Goal: Communication & Community: Answer question/provide support

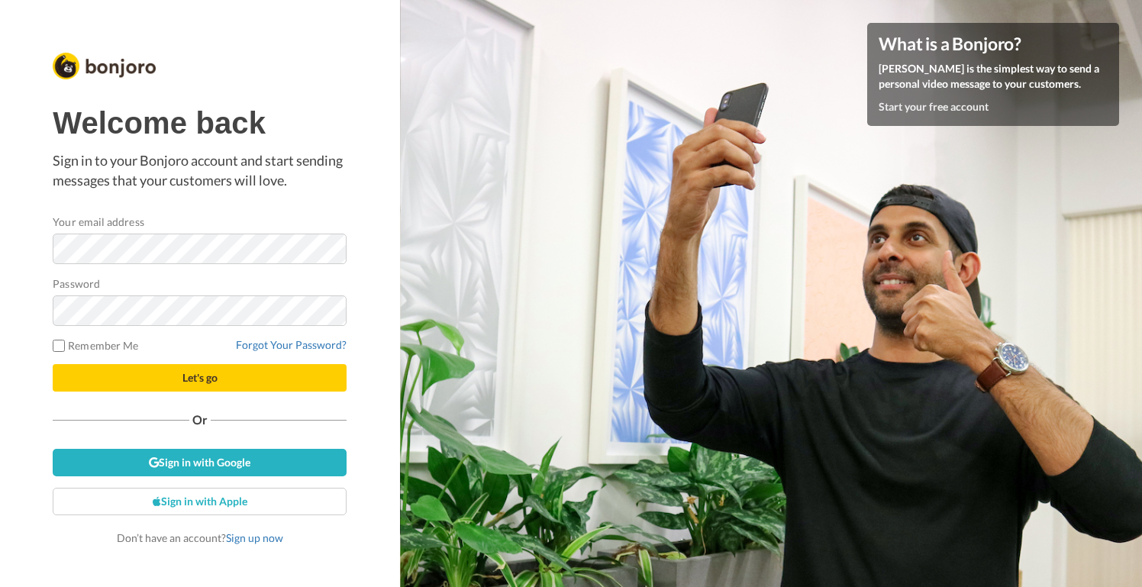
click at [12, 246] on div "Welcome back Sign in to your Bonjoro account and start sending messages that yo…" at bounding box center [200, 293] width 400 height 587
click at [53, 364] on button "Let's go" at bounding box center [200, 377] width 294 height 27
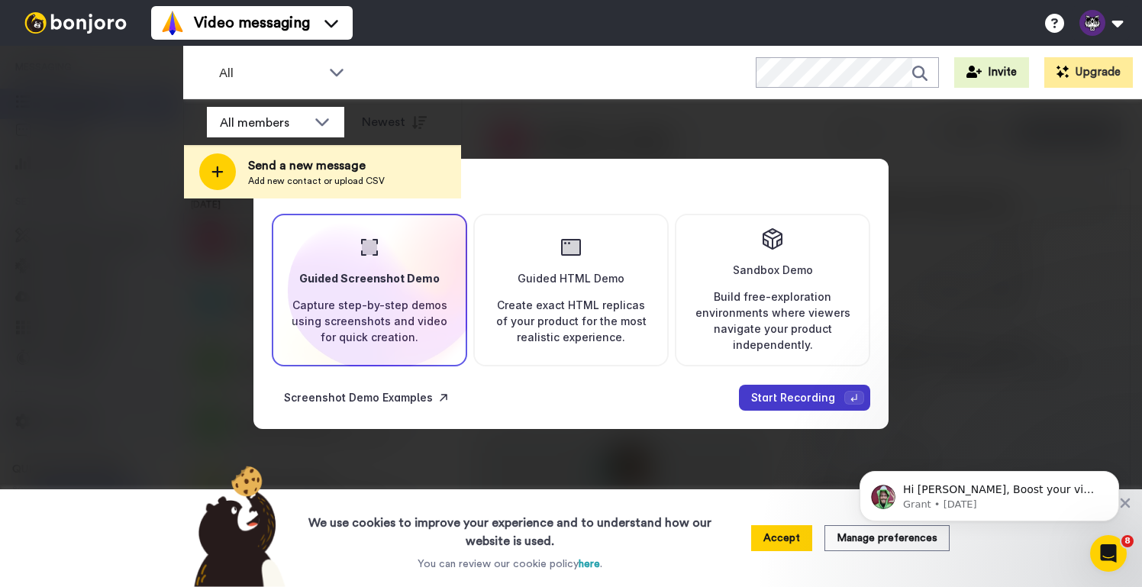
click at [812, 394] on div "Start Recording" at bounding box center [793, 397] width 84 height 13
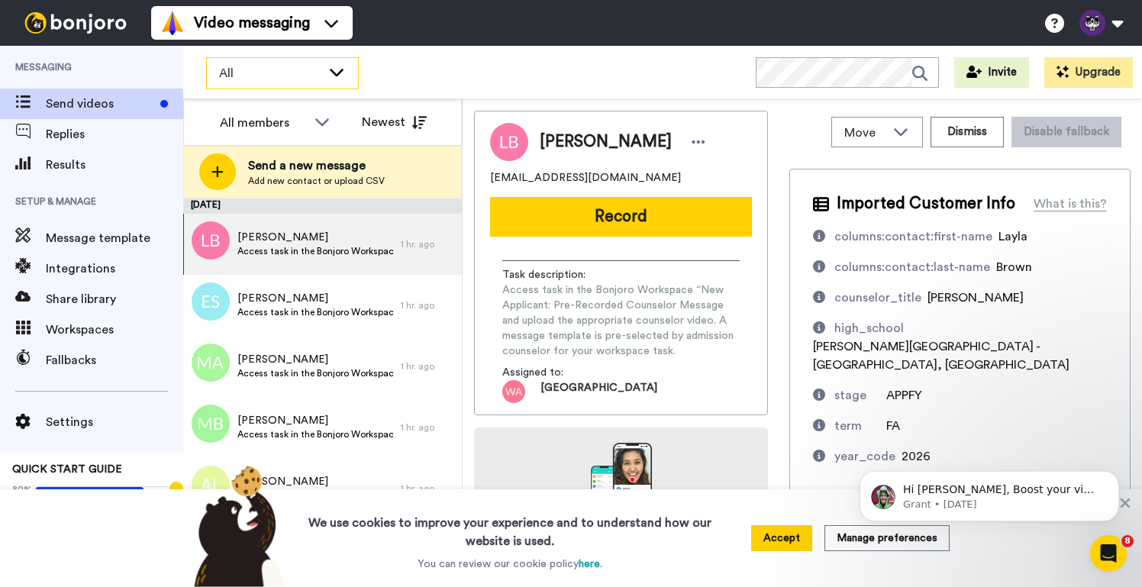
click at [337, 72] on icon at bounding box center [336, 71] width 18 height 15
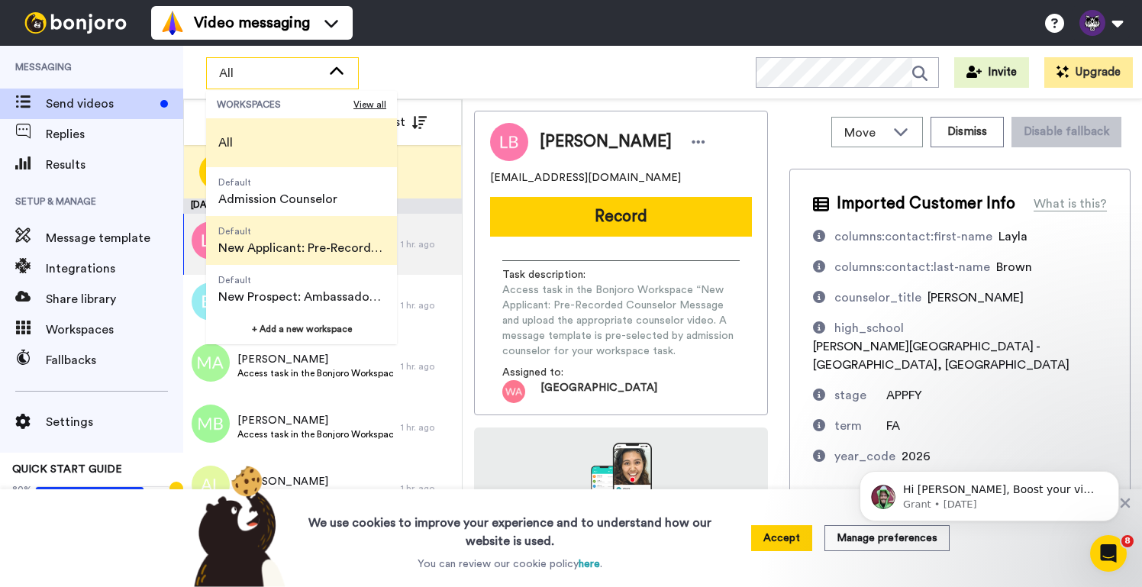
click at [308, 243] on span "New Applicant: Pre-Recorded Counselor Video" at bounding box center [301, 248] width 166 height 18
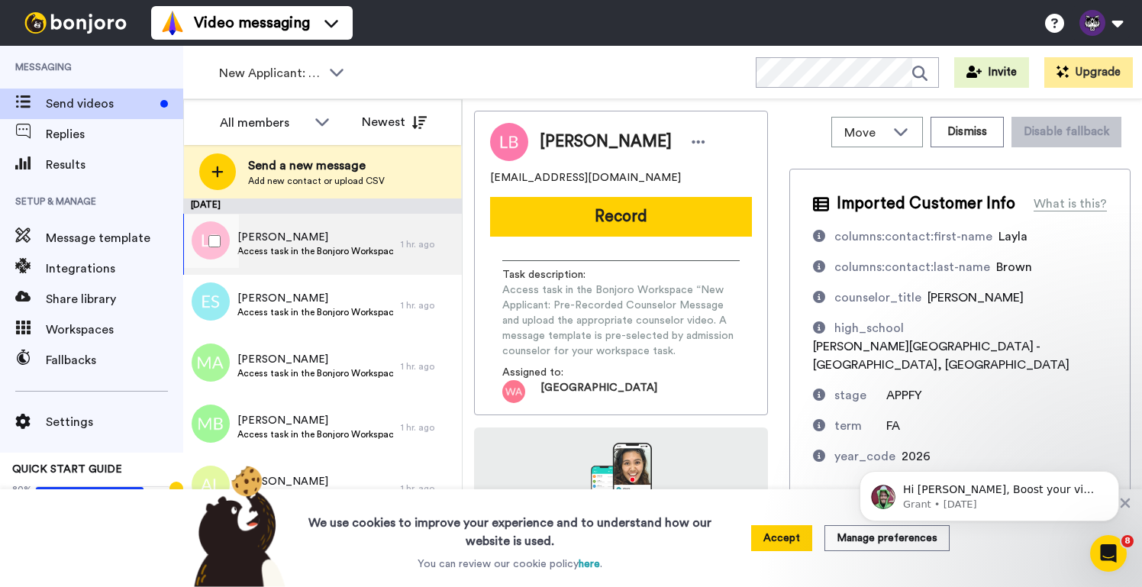
click at [314, 241] on span "Layla Brown" at bounding box center [315, 237] width 156 height 15
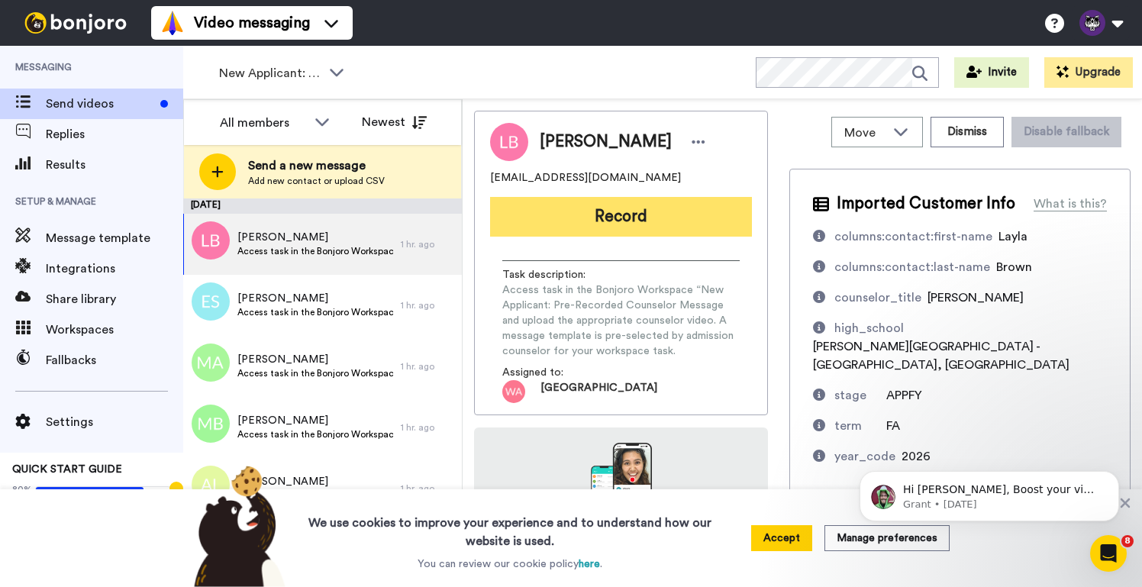
click at [620, 216] on button "Record" at bounding box center [621, 217] width 262 height 40
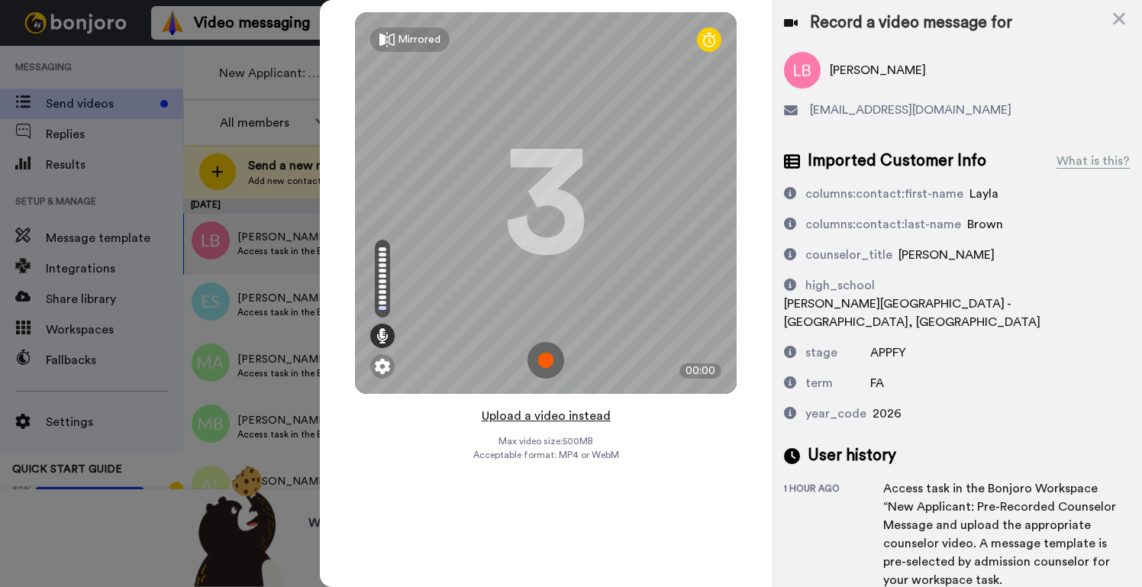
click at [529, 419] on button "Upload a video instead" at bounding box center [546, 416] width 138 height 20
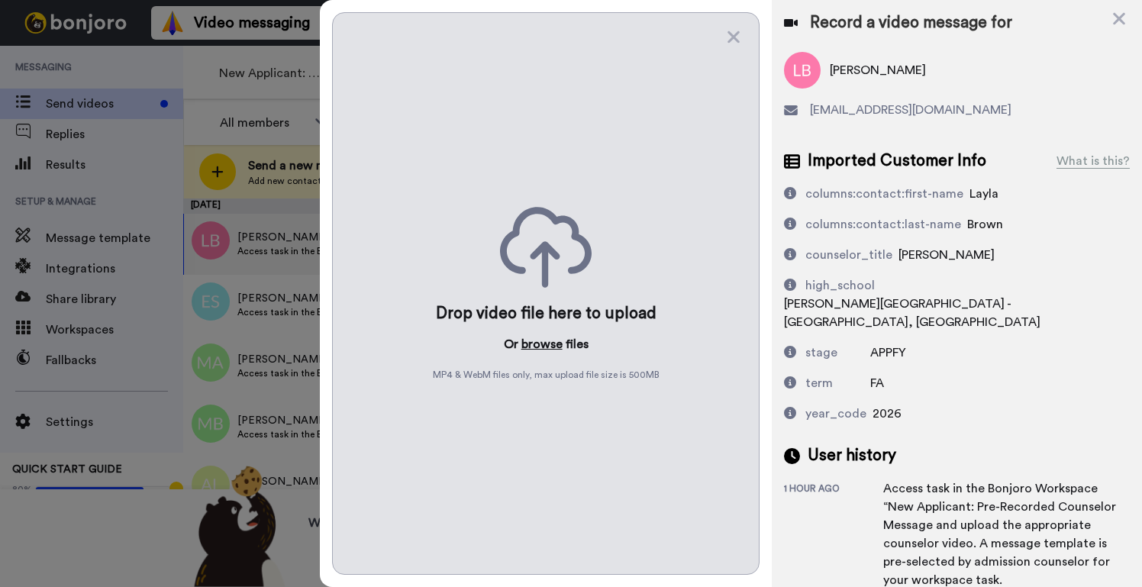
click at [543, 346] on button "browse" at bounding box center [541, 344] width 41 height 18
click at [535, 345] on button "browse" at bounding box center [541, 344] width 41 height 18
click at [546, 344] on button "browse" at bounding box center [541, 344] width 41 height 18
click at [541, 345] on button "browse" at bounding box center [541, 344] width 41 height 18
drag, startPoint x: 1118, startPoint y: 18, endPoint x: 1075, endPoint y: 0, distance: 46.2
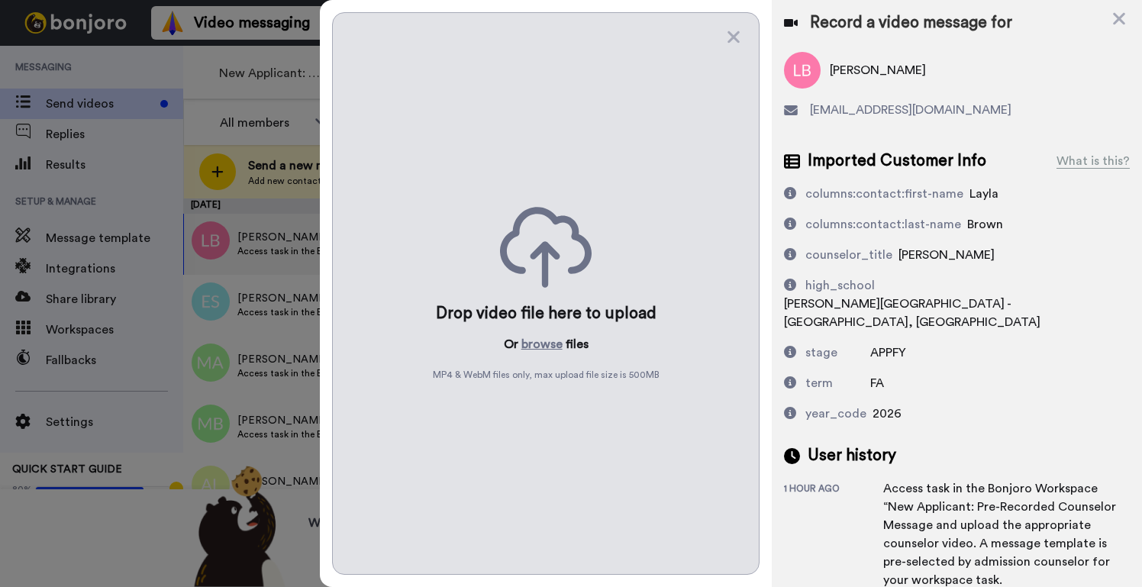
click at [1117, 17] on icon at bounding box center [1119, 19] width 12 height 12
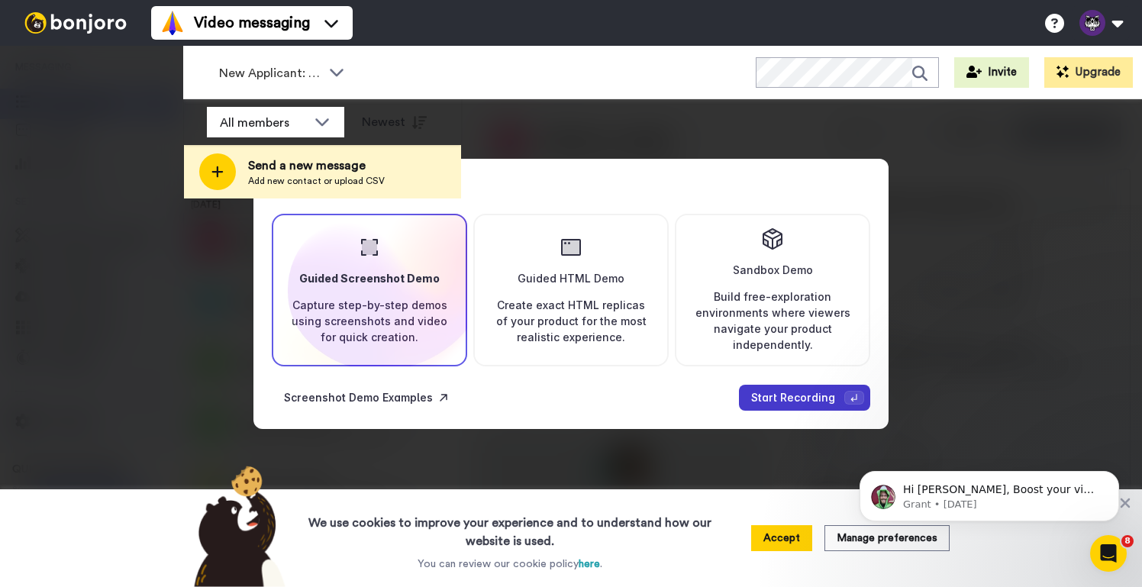
click at [790, 395] on div "Start Recording" at bounding box center [793, 397] width 84 height 13
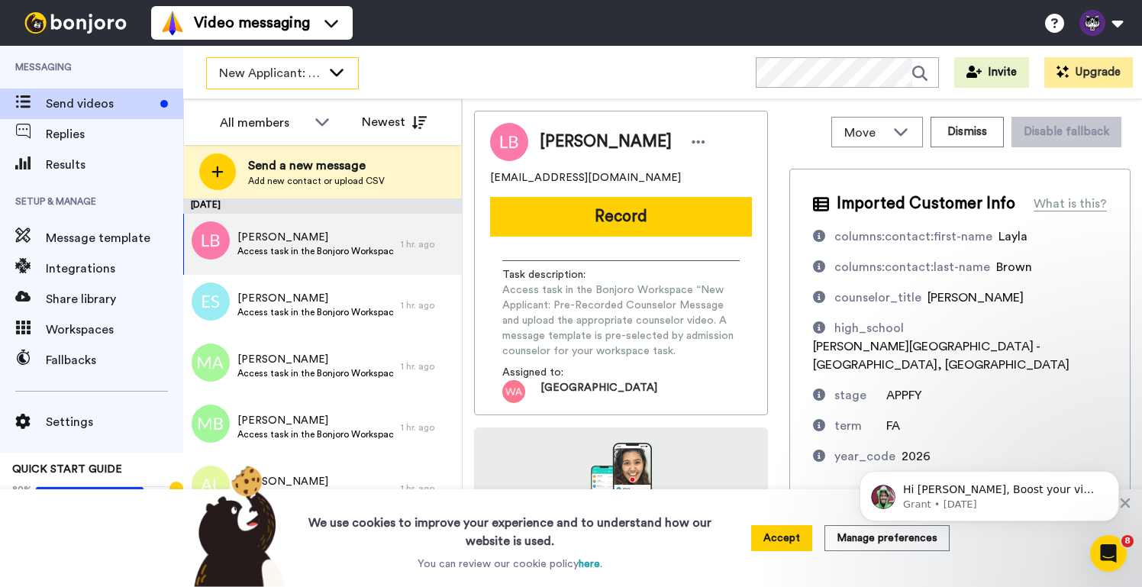
click at [343, 70] on icon at bounding box center [336, 71] width 18 height 15
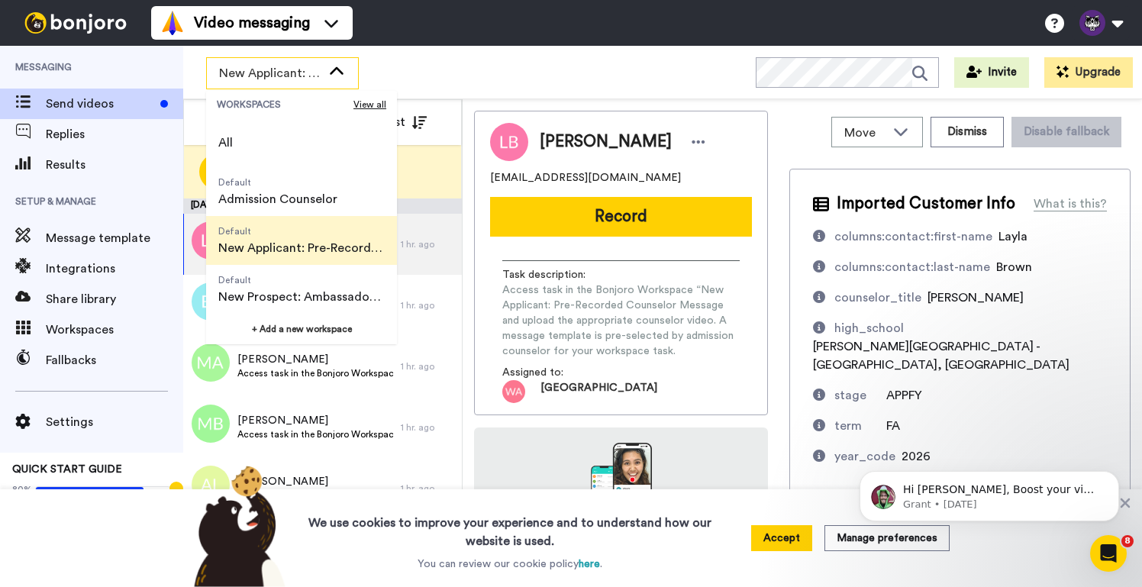
click at [306, 243] on span "New Applicant: Pre-Recorded Counselor Video" at bounding box center [301, 248] width 166 height 18
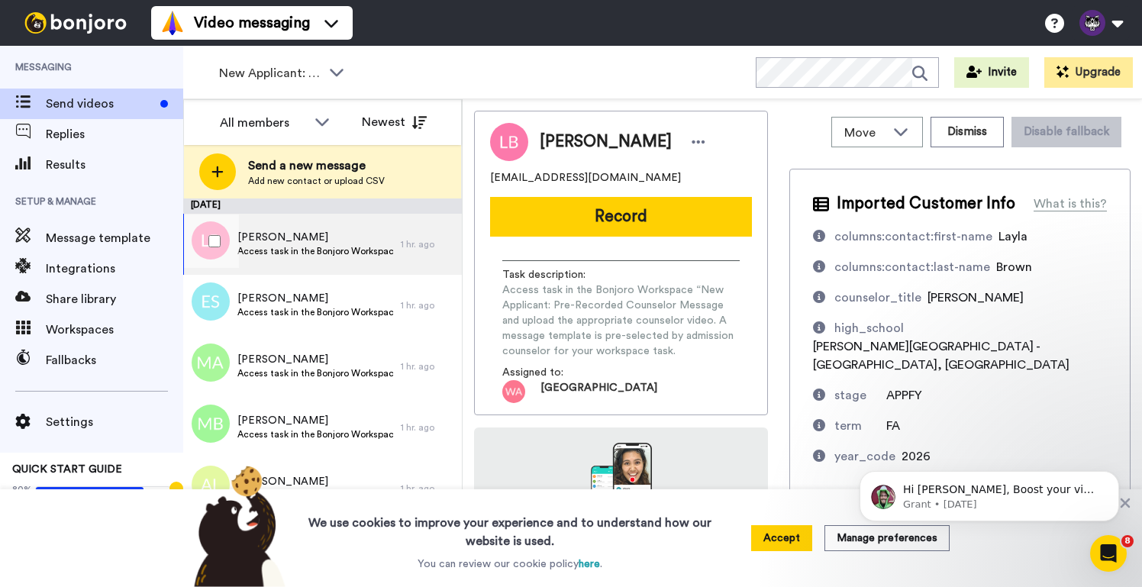
click at [313, 240] on span "Layla Brown" at bounding box center [315, 237] width 156 height 15
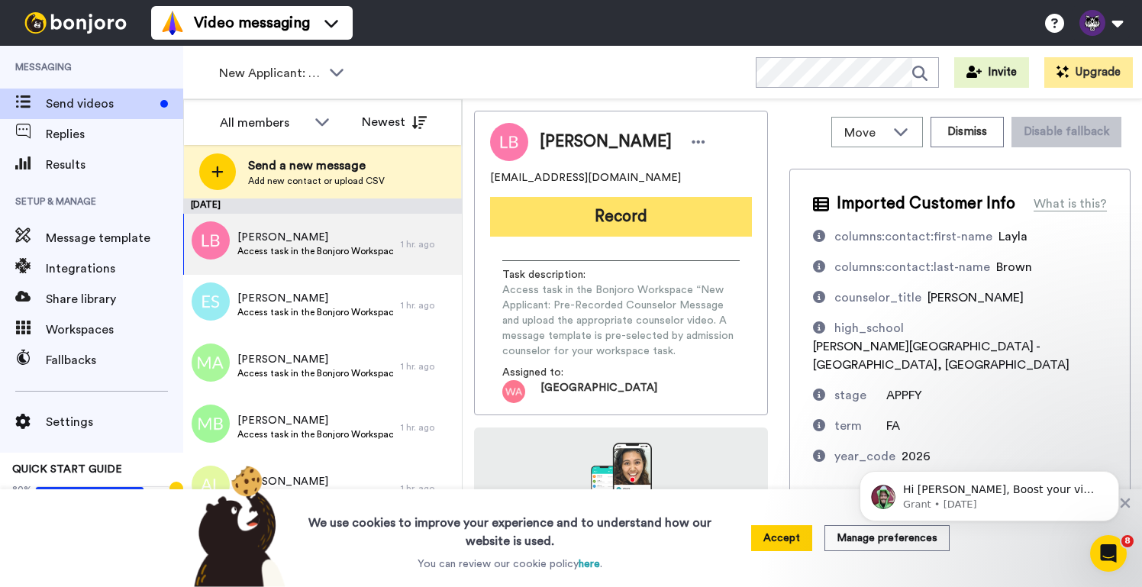
click at [674, 223] on button "Record" at bounding box center [621, 217] width 262 height 40
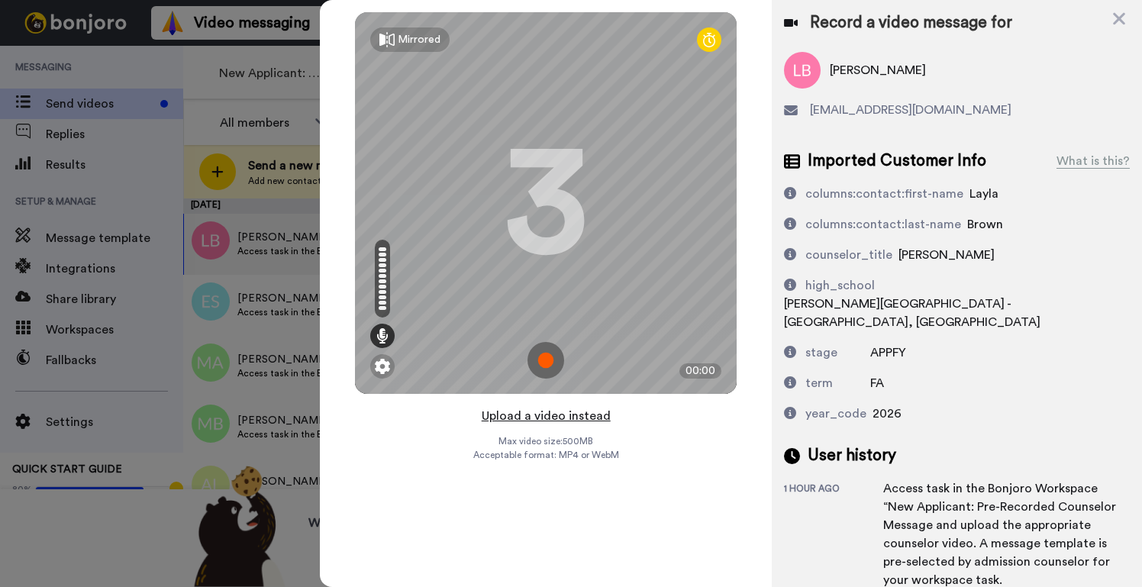
click at [556, 418] on button "Upload a video instead" at bounding box center [546, 416] width 138 height 20
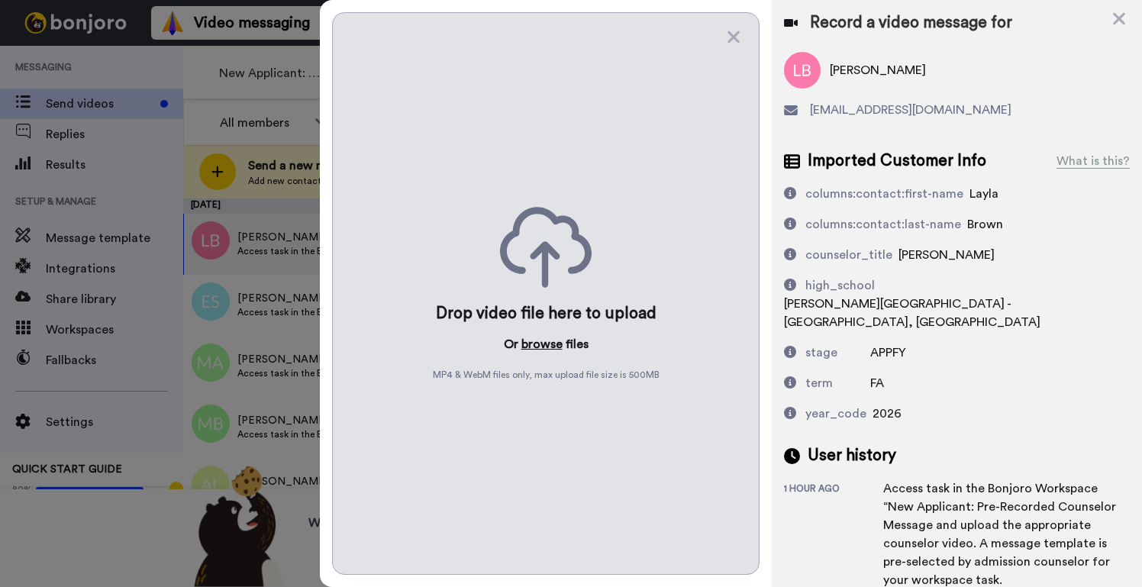
click at [549, 343] on button "browse" at bounding box center [541, 344] width 41 height 18
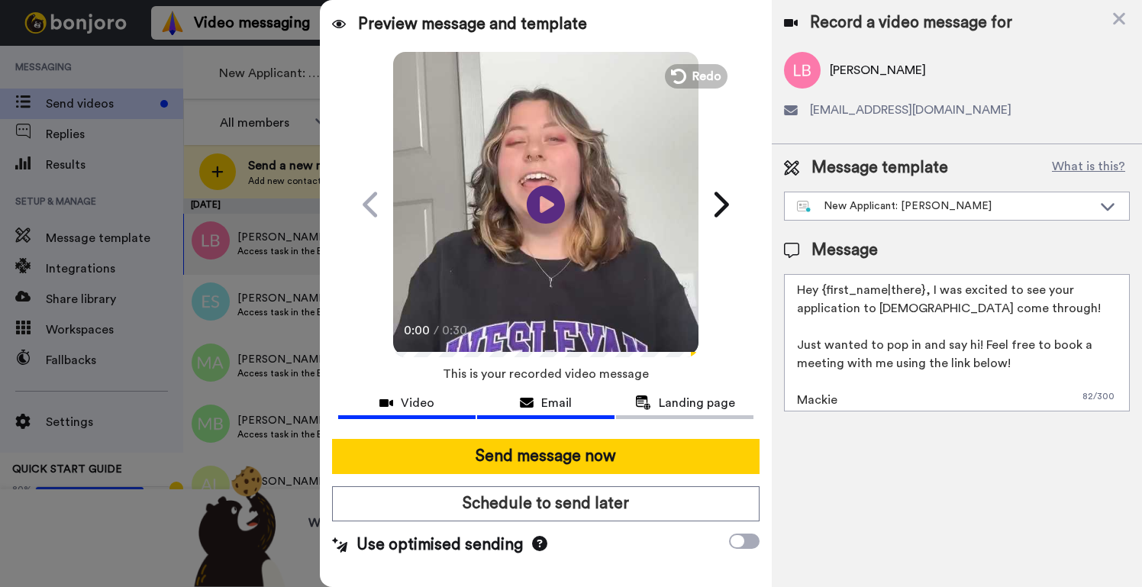
click at [571, 398] on div "Email" at bounding box center [545, 403] width 137 height 18
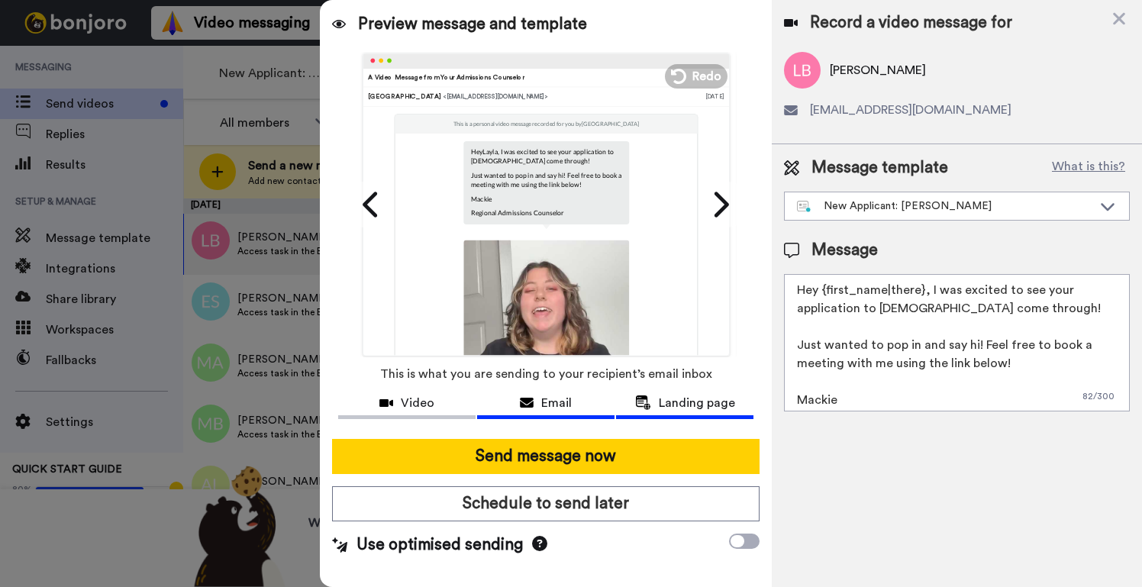
click at [685, 401] on span "Landing page" at bounding box center [697, 403] width 76 height 18
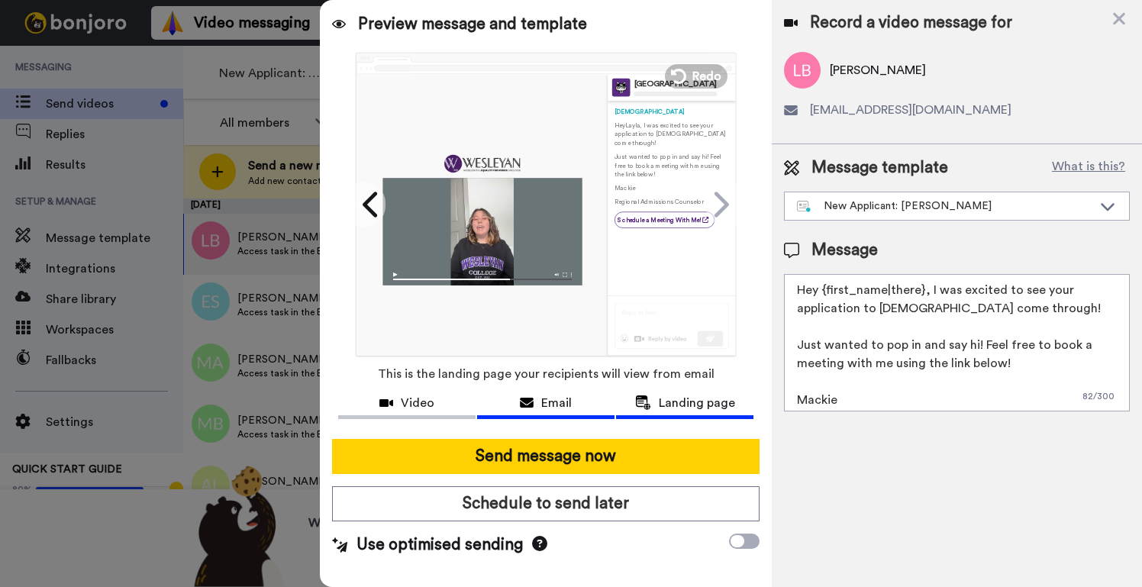
click at [552, 395] on span "Email" at bounding box center [556, 403] width 31 height 18
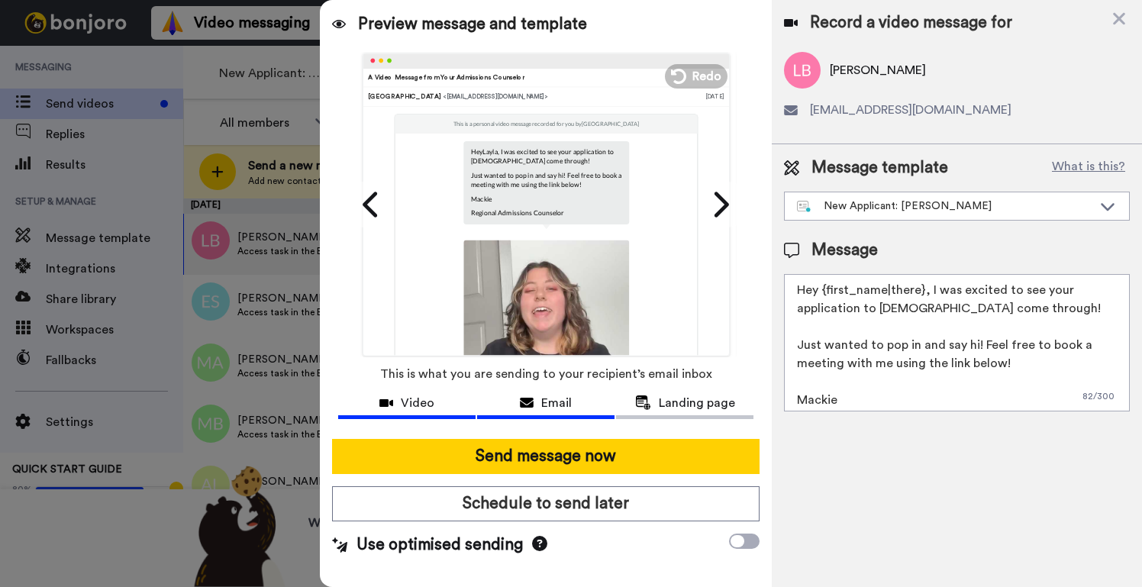
click at [430, 401] on span "Video" at bounding box center [418, 403] width 34 height 18
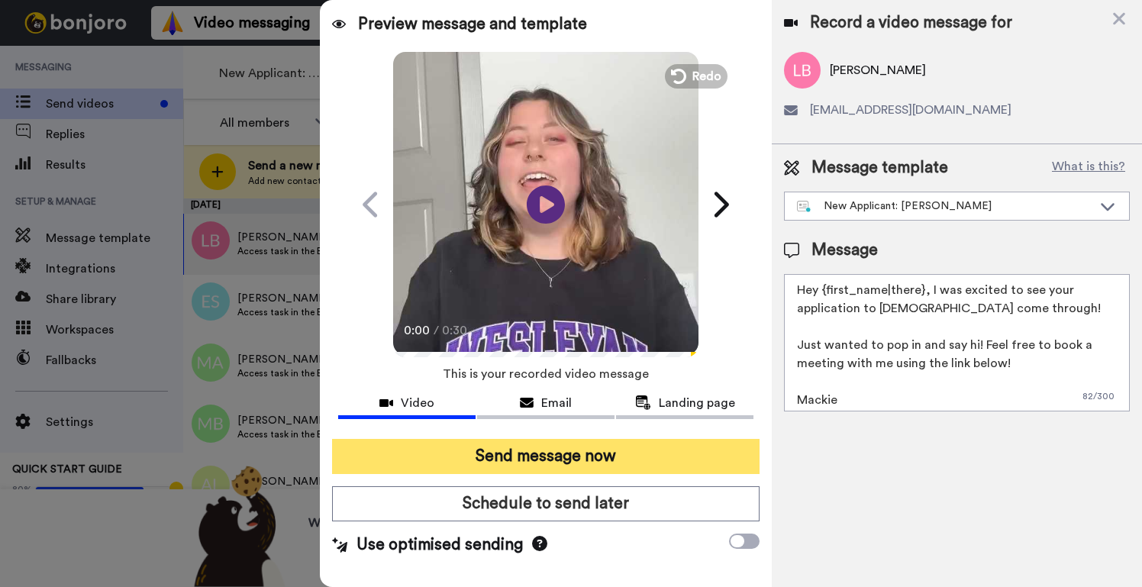
click at [569, 454] on button "Send message now" at bounding box center [545, 456] width 427 height 35
